Goal: Check status: Check status

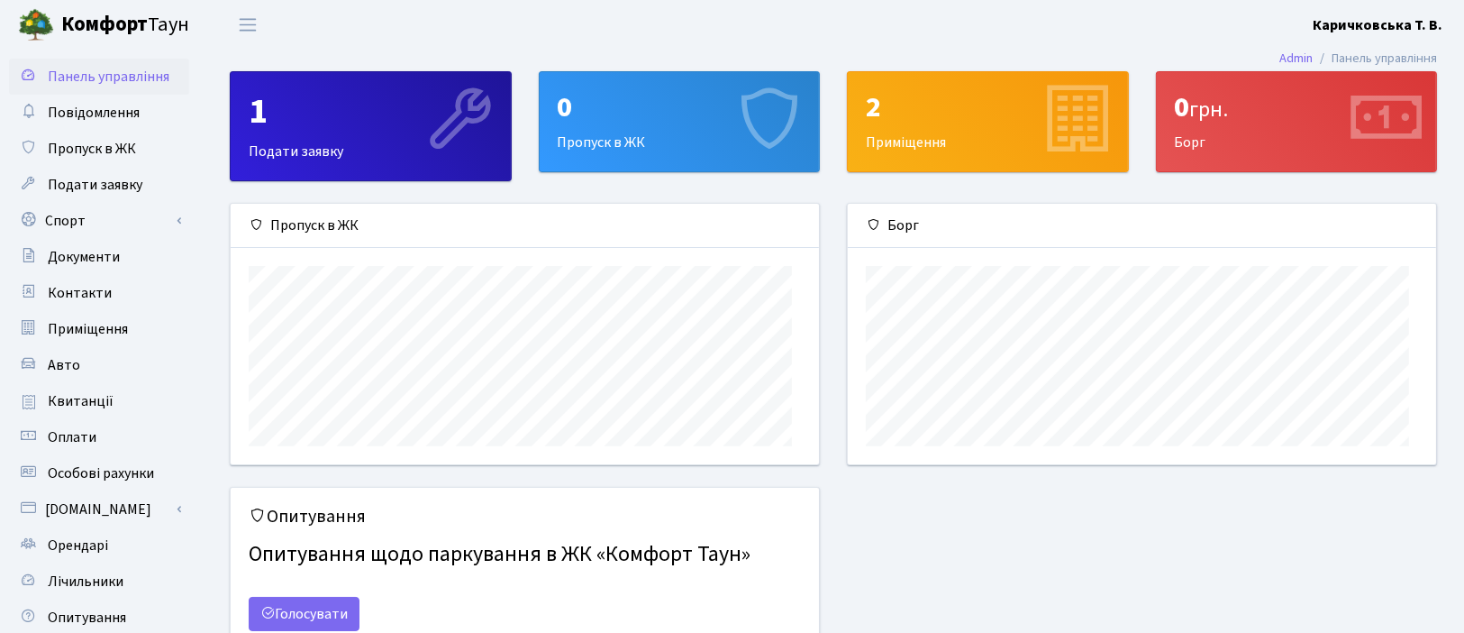
scroll to position [279, 588]
click at [114, 411] on span "Квитанції" at bounding box center [81, 401] width 66 height 20
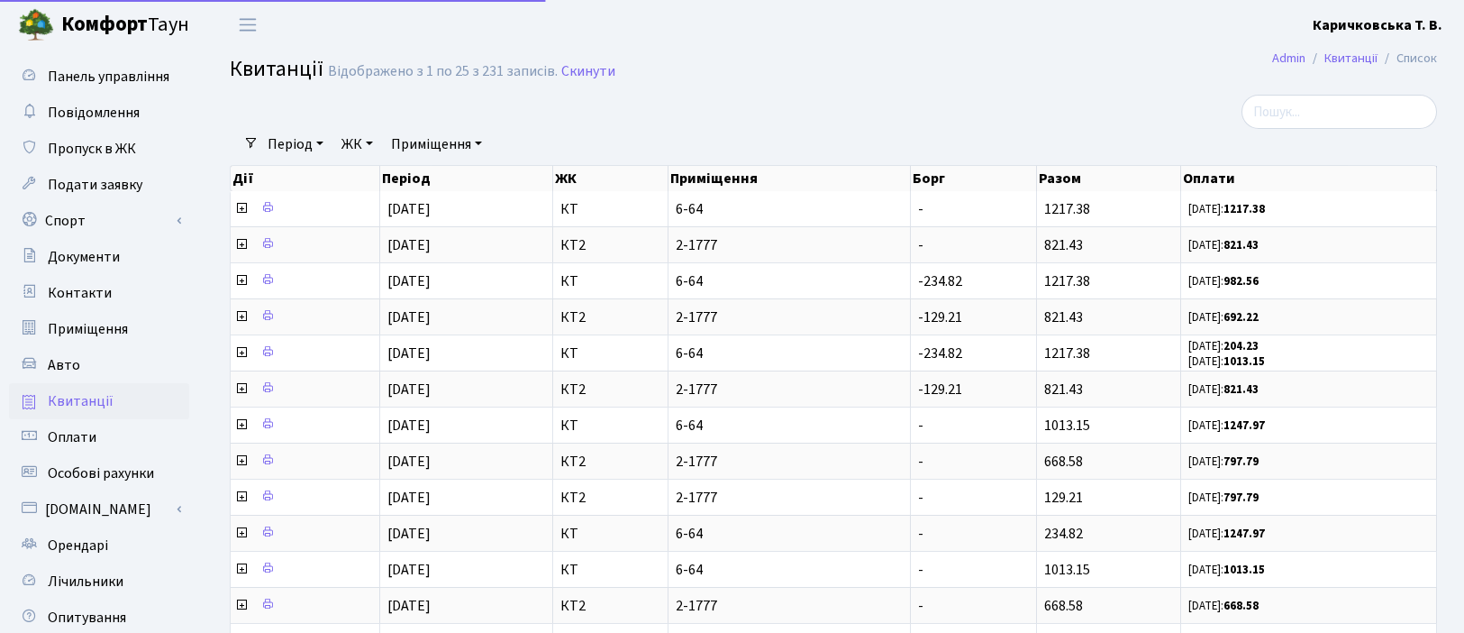
select select "25"
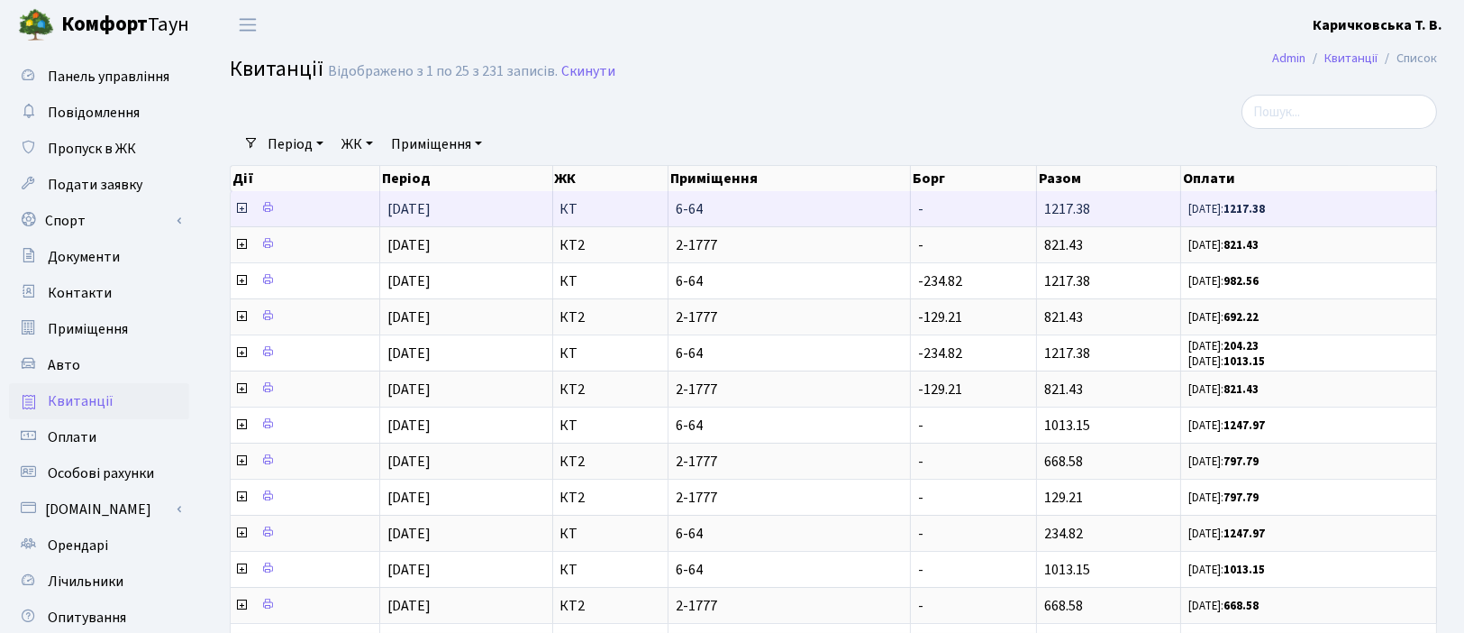
click at [246, 215] on icon at bounding box center [241, 208] width 14 height 14
